Goal: Task Accomplishment & Management: Manage account settings

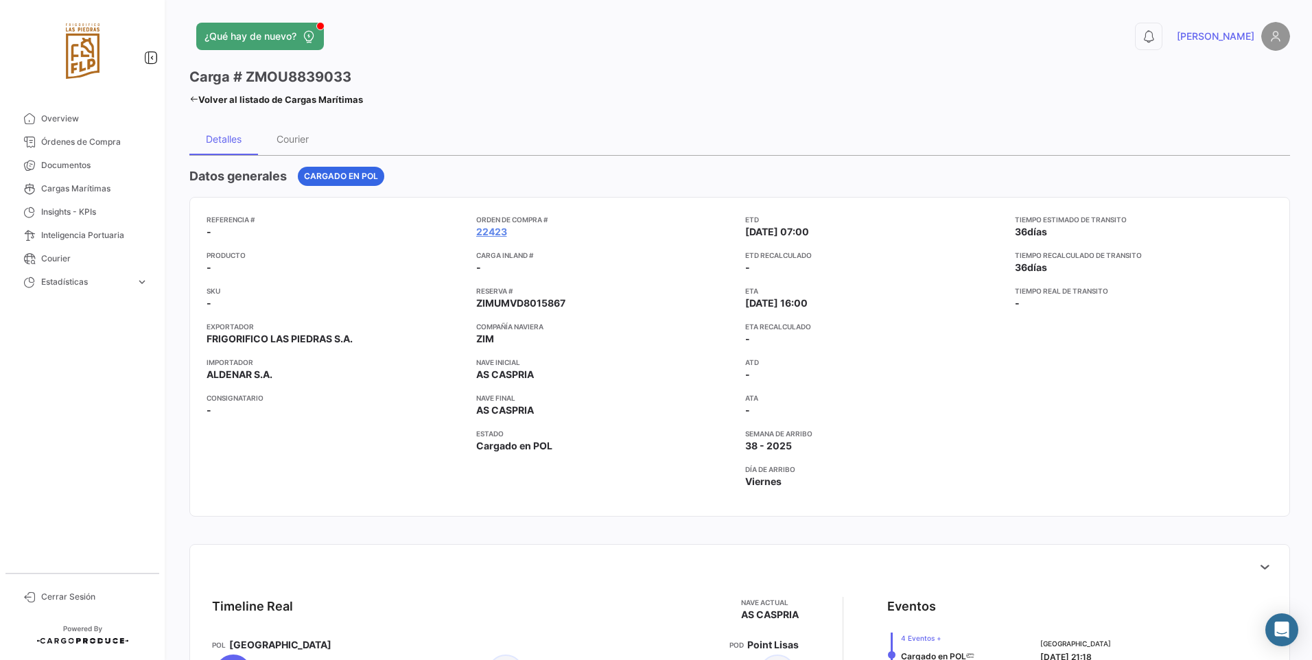
click at [1261, 36] on img at bounding box center [1275, 36] width 29 height 29
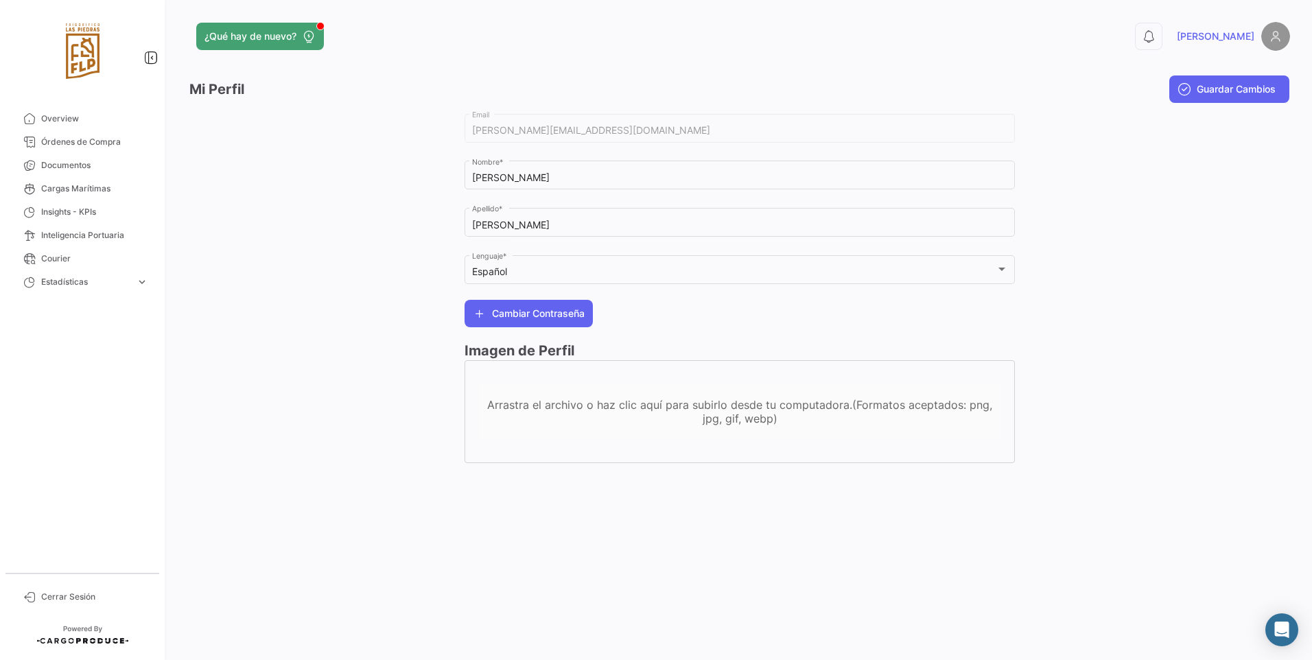
click at [1234, 38] on span "[PERSON_NAME]" at bounding box center [1216, 37] width 78 height 14
click at [69, 598] on span "Cerrar Sesión" at bounding box center [94, 597] width 107 height 12
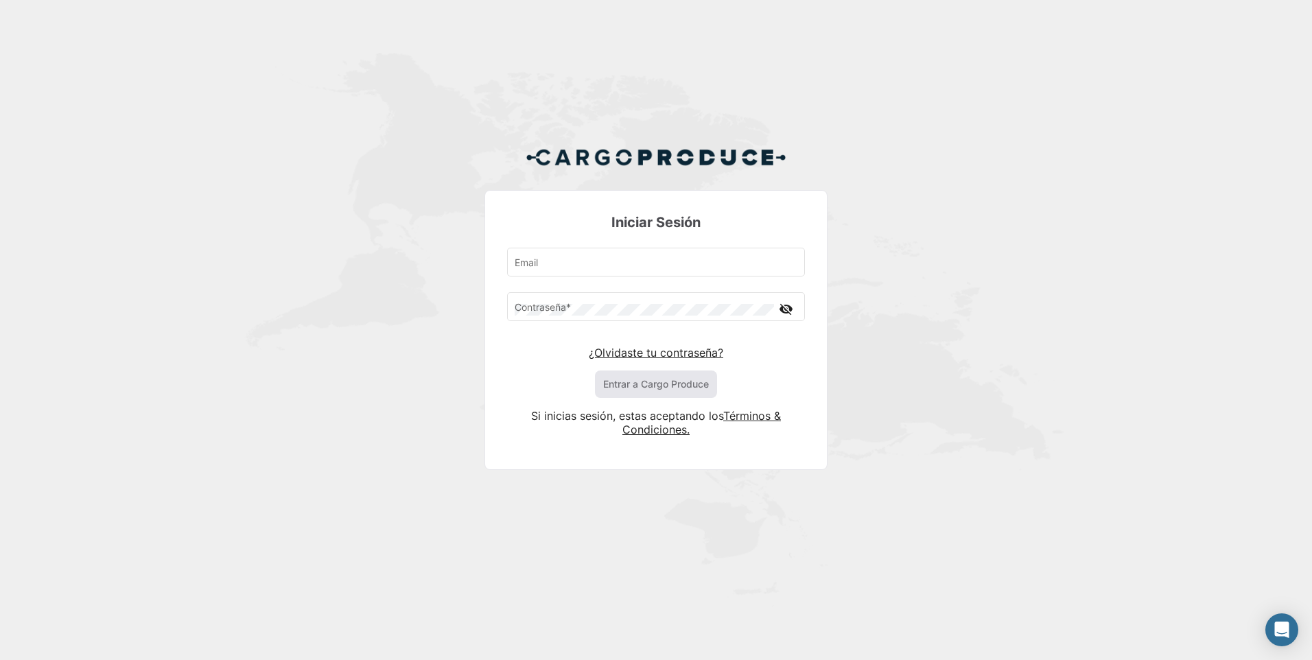
type input "[PERSON_NAME][EMAIL_ADDRESS][DOMAIN_NAME]"
